Goal: Task Accomplishment & Management: Complete application form

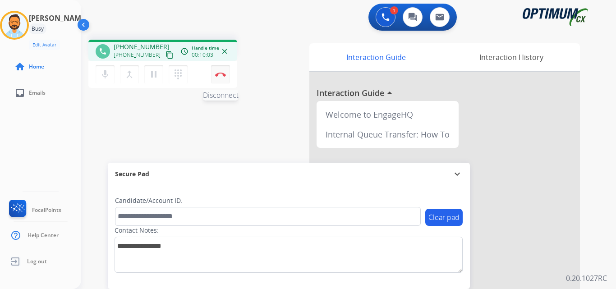
click at [224, 73] on img at bounding box center [220, 74] width 11 height 5
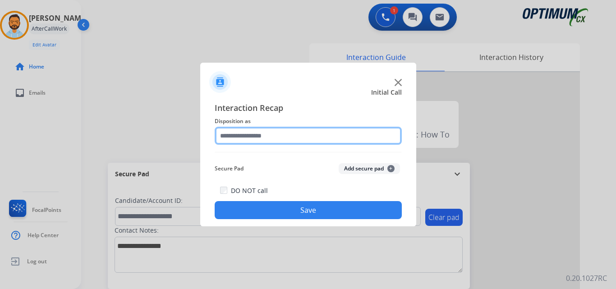
click at [302, 139] on input "text" at bounding box center [308, 136] width 187 height 18
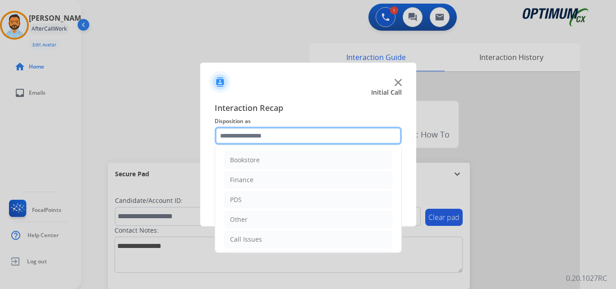
scroll to position [61, 0]
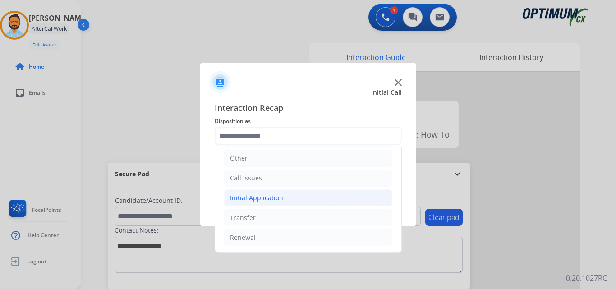
click at [284, 190] on li "Initial Application" at bounding box center [308, 197] width 168 height 17
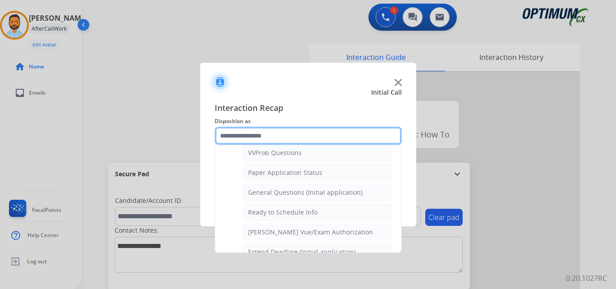
scroll to position [489, 0]
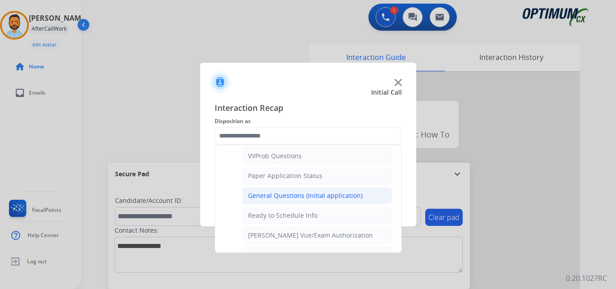
click at [306, 198] on div "General Questions (Initial application)" at bounding box center [305, 195] width 114 height 9
type input "**********"
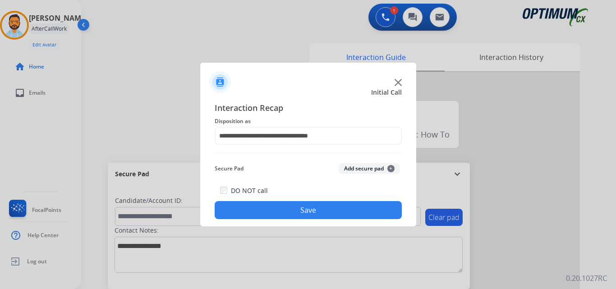
click at [303, 208] on button "Save" at bounding box center [308, 210] width 187 height 18
